Goal: Transaction & Acquisition: Purchase product/service

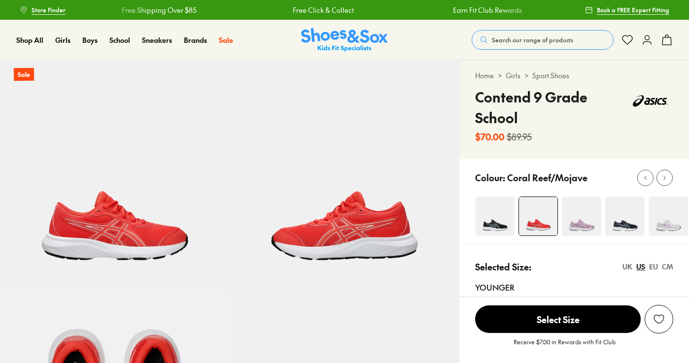
select select "*"
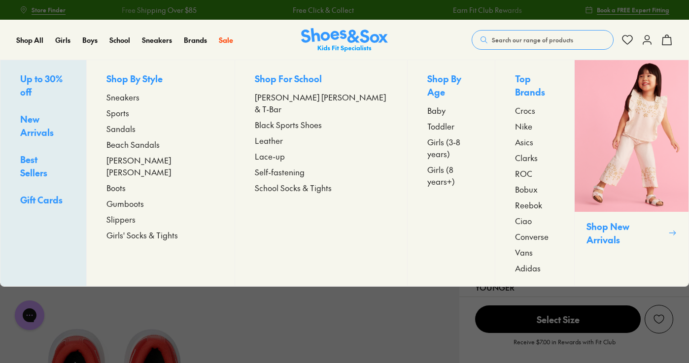
click at [515, 136] on span "Asics" at bounding box center [524, 142] width 18 height 12
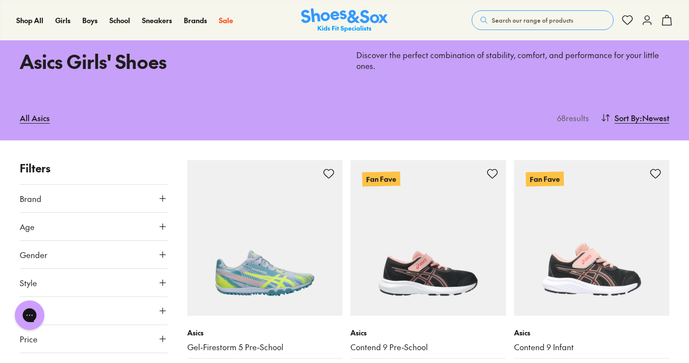
scroll to position [48, 0]
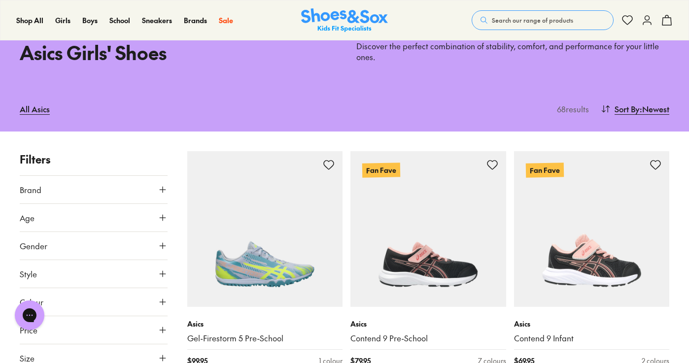
click at [119, 237] on button "Gender" at bounding box center [94, 246] width 148 height 28
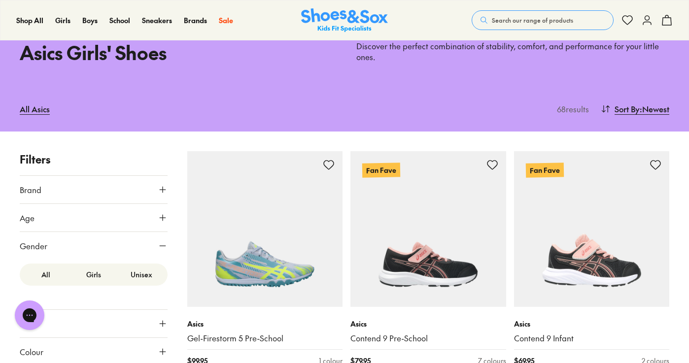
click at [96, 275] on label "Girls" at bounding box center [93, 275] width 48 height 18
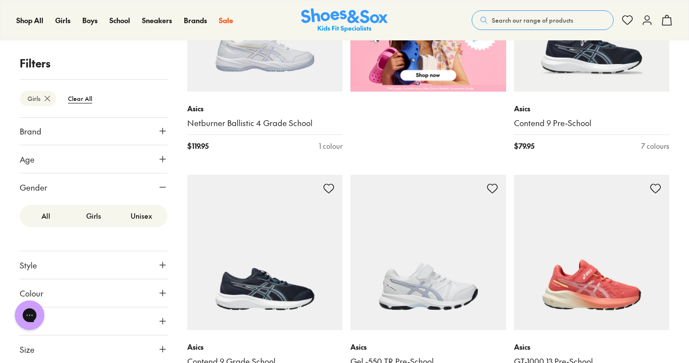
scroll to position [518, 0]
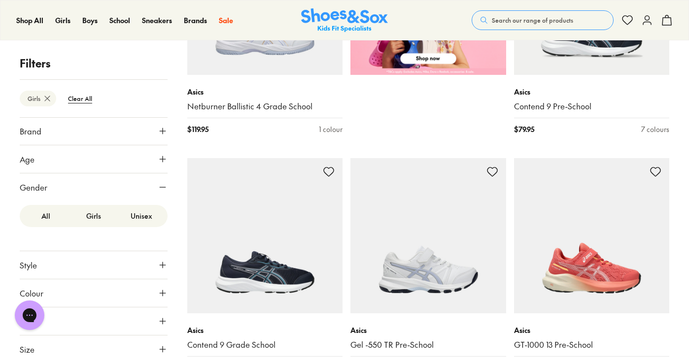
click at [91, 353] on button "Size" at bounding box center [94, 350] width 148 height 28
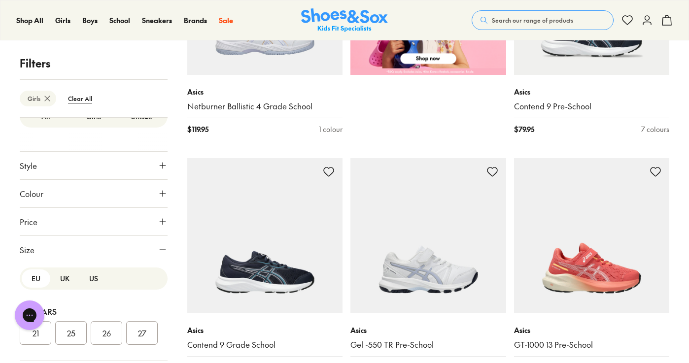
scroll to position [101, 0]
click at [89, 277] on button "US" at bounding box center [93, 278] width 29 height 18
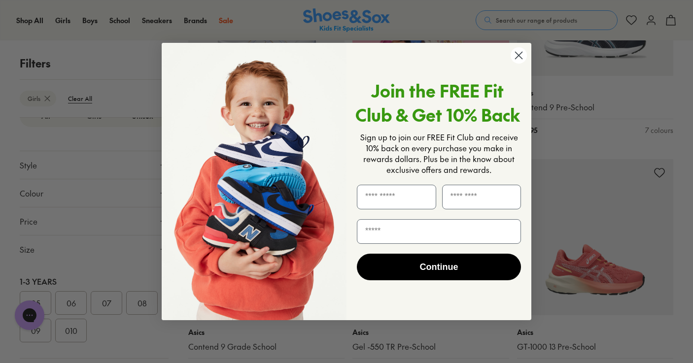
scroll to position [110, 0]
click at [521, 55] on circle "Close dialog" at bounding box center [519, 55] width 16 height 16
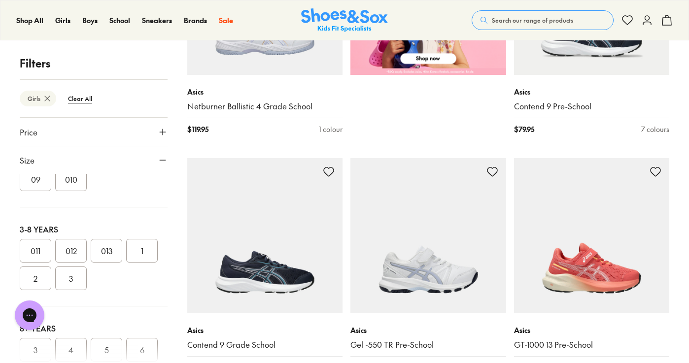
scroll to position [175, 0]
click at [87, 263] on button "3" at bounding box center [71, 266] width 32 height 24
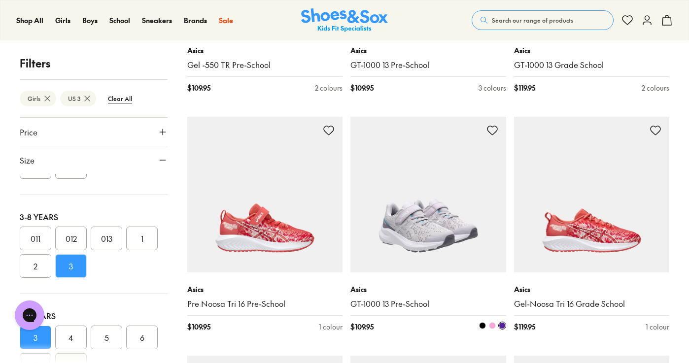
scroll to position [800, 0]
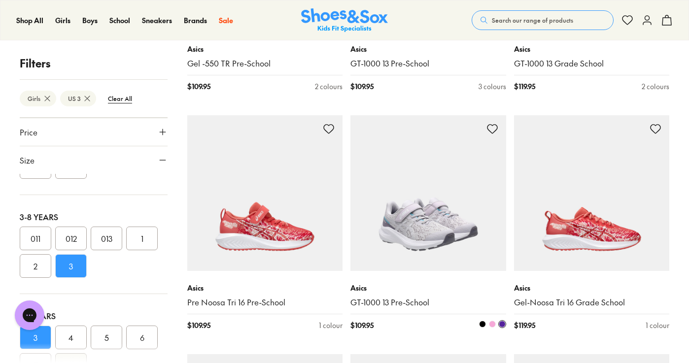
click at [489, 323] on span at bounding box center [492, 324] width 7 height 7
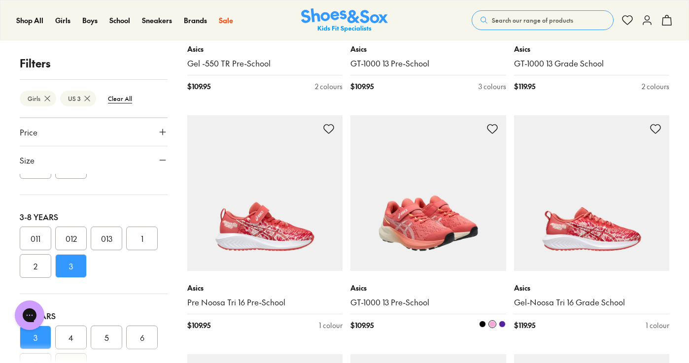
click at [503, 323] on span at bounding box center [502, 324] width 7 height 7
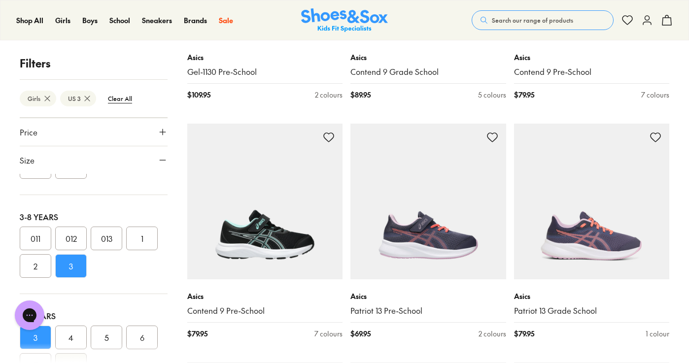
scroll to position [1138, 0]
